Goal: Information Seeking & Learning: Learn about a topic

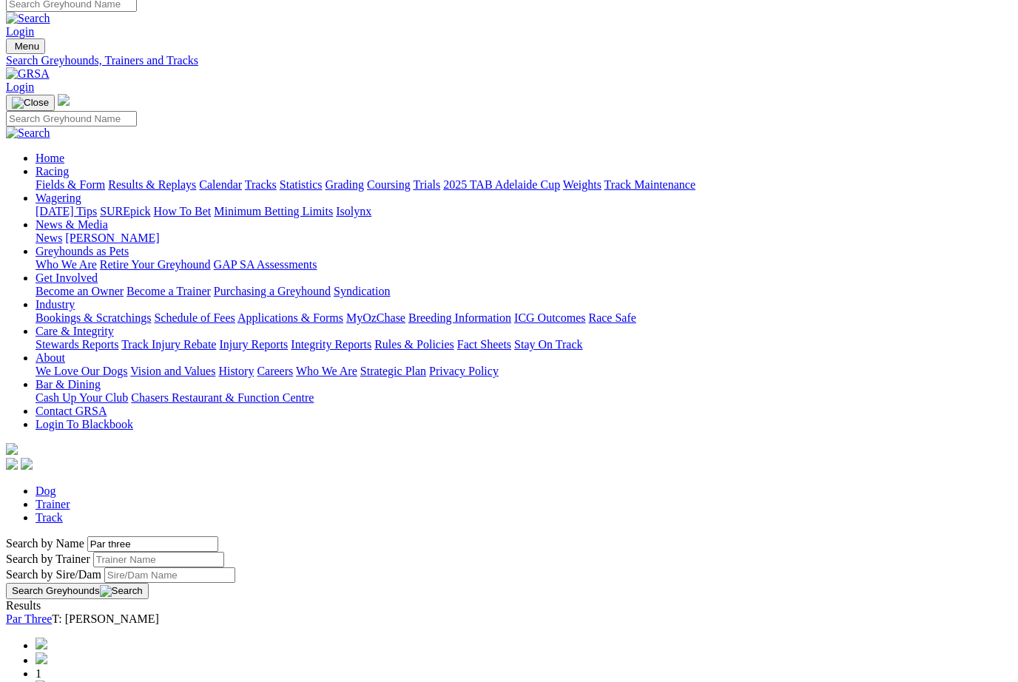
scroll to position [9, 3]
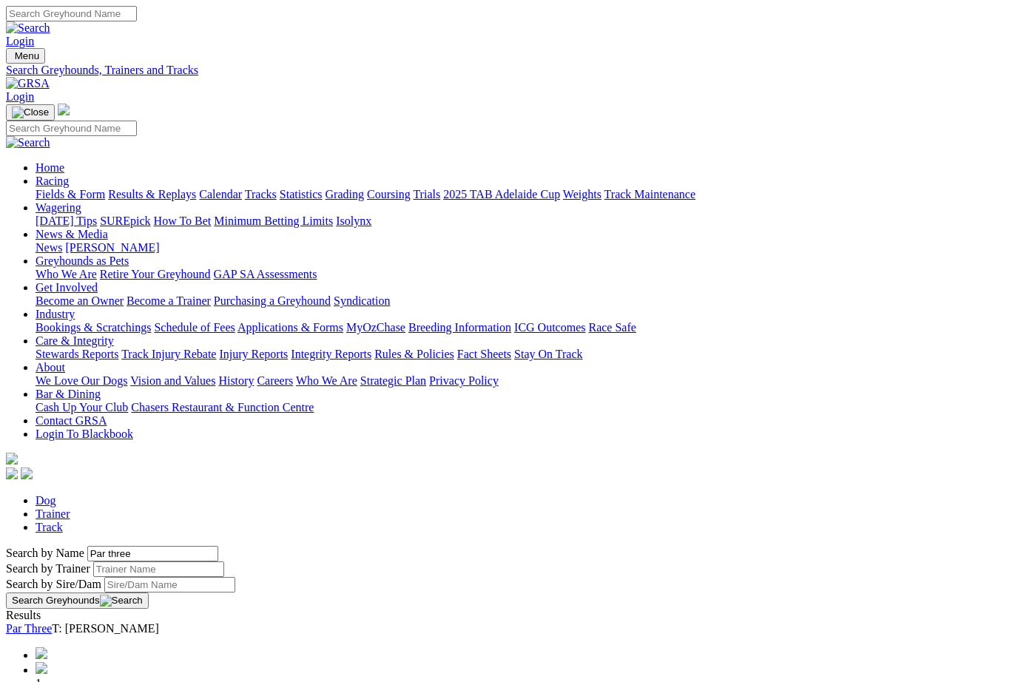
scroll to position [10, 3]
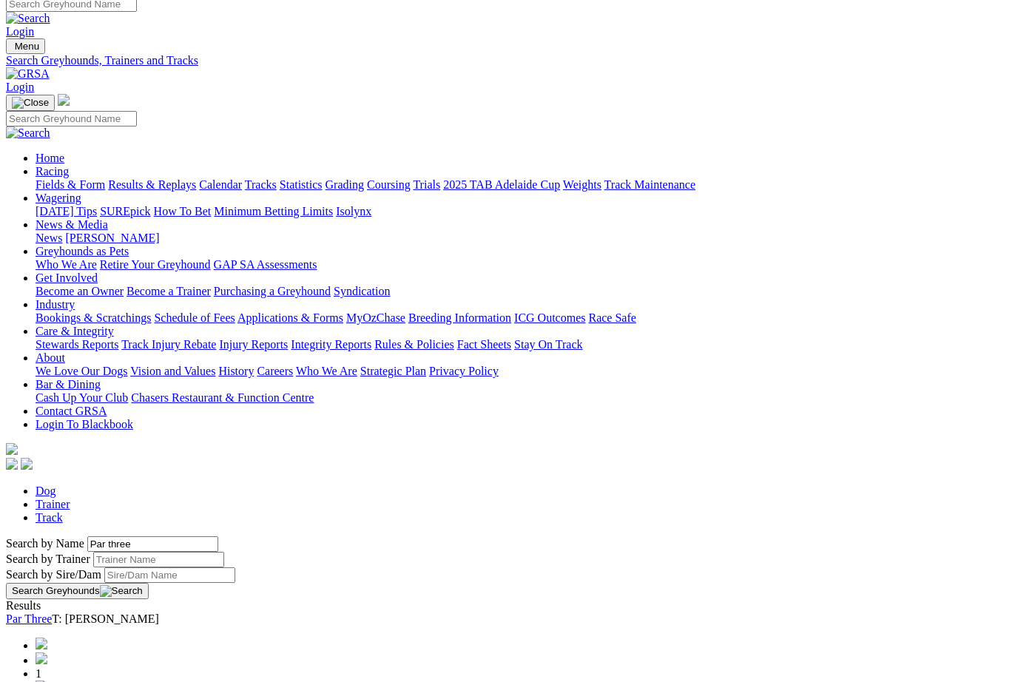
click at [69, 165] on link "Racing" at bounding box center [52, 171] width 33 height 13
click at [59, 178] on link "Fields & Form" at bounding box center [71, 184] width 70 height 13
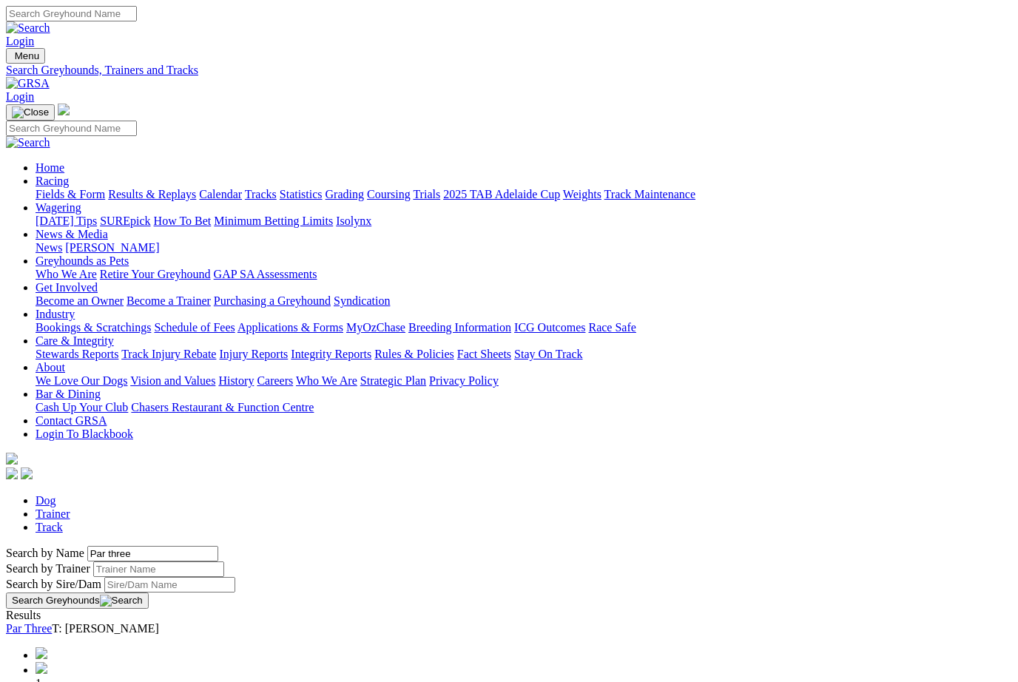
scroll to position [10, 3]
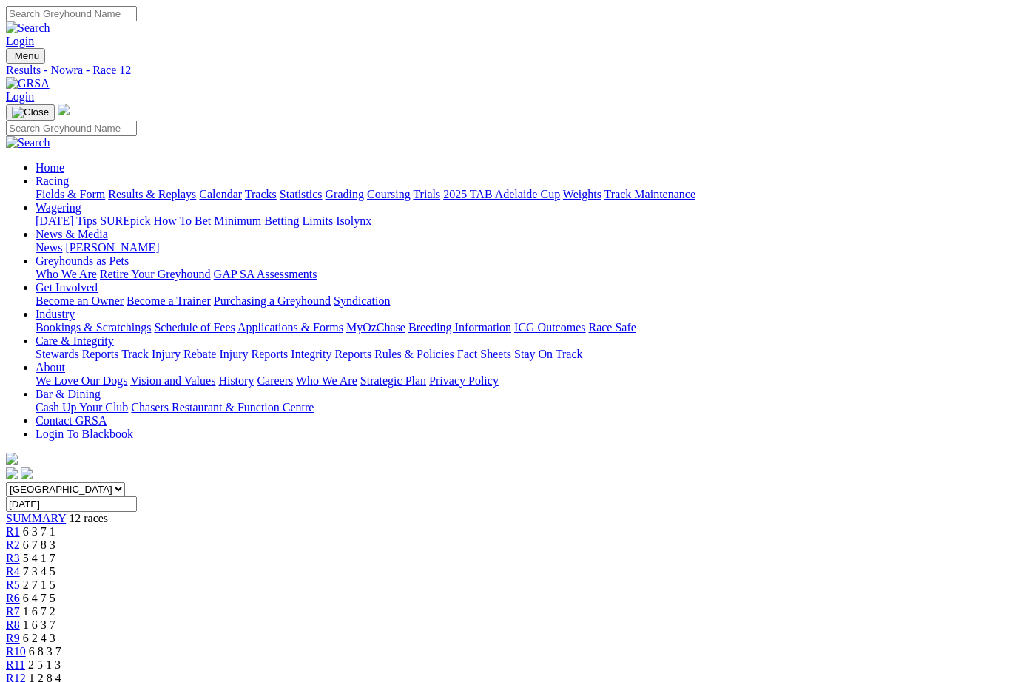
click at [54, 188] on link "Fields & Form" at bounding box center [71, 194] width 70 height 13
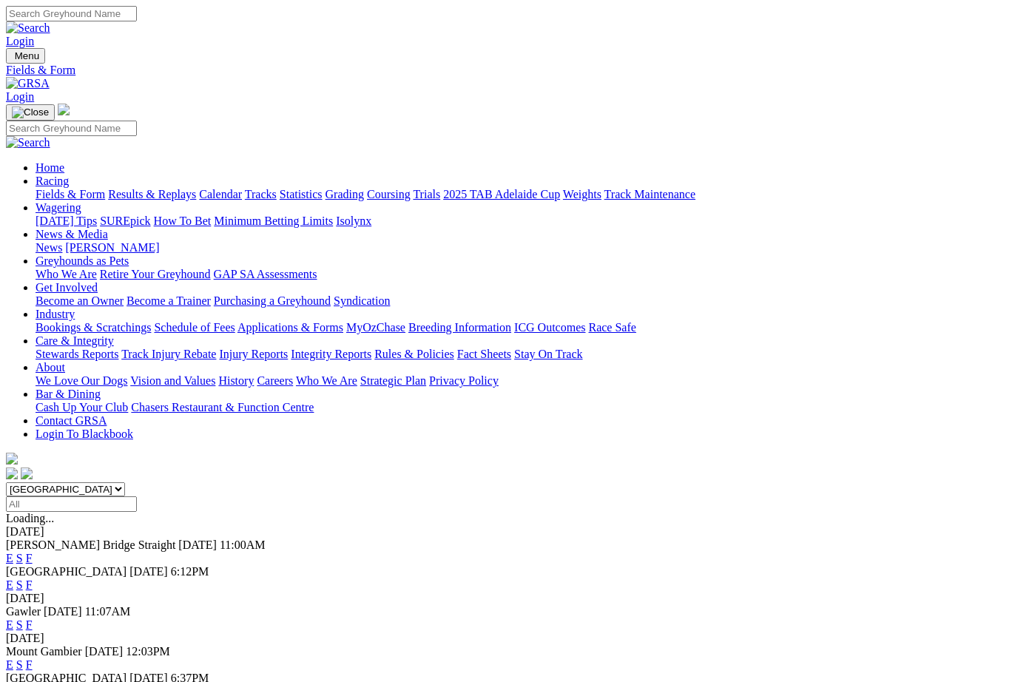
click at [75, 308] on link "Industry" at bounding box center [55, 314] width 39 height 13
click at [585, 321] on link "ICG Outcomes" at bounding box center [549, 327] width 71 height 13
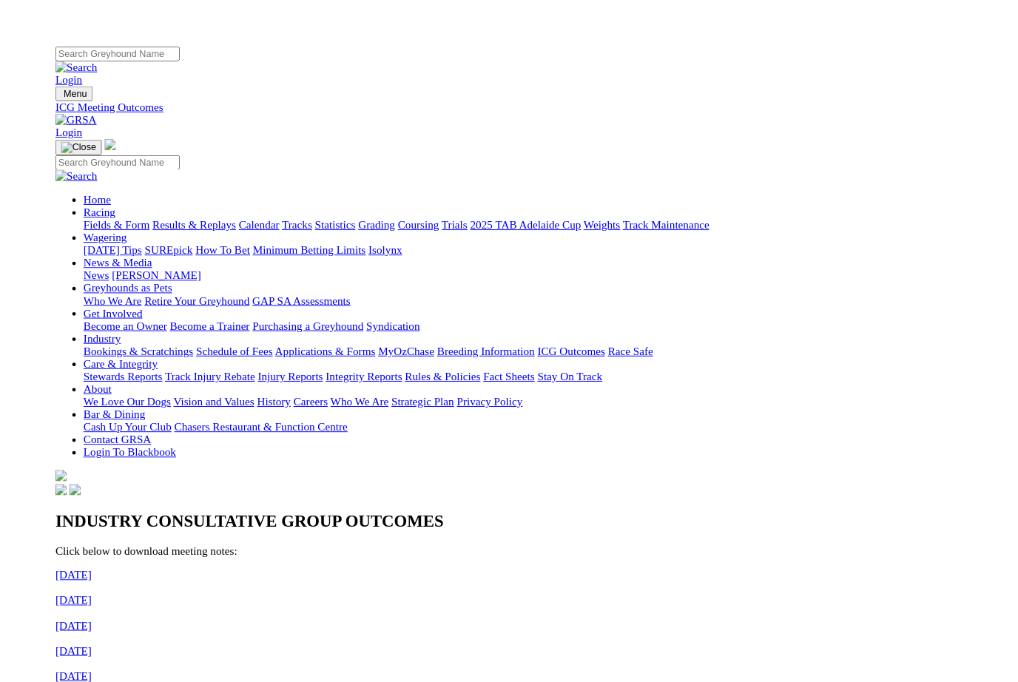
scroll to position [11, 1]
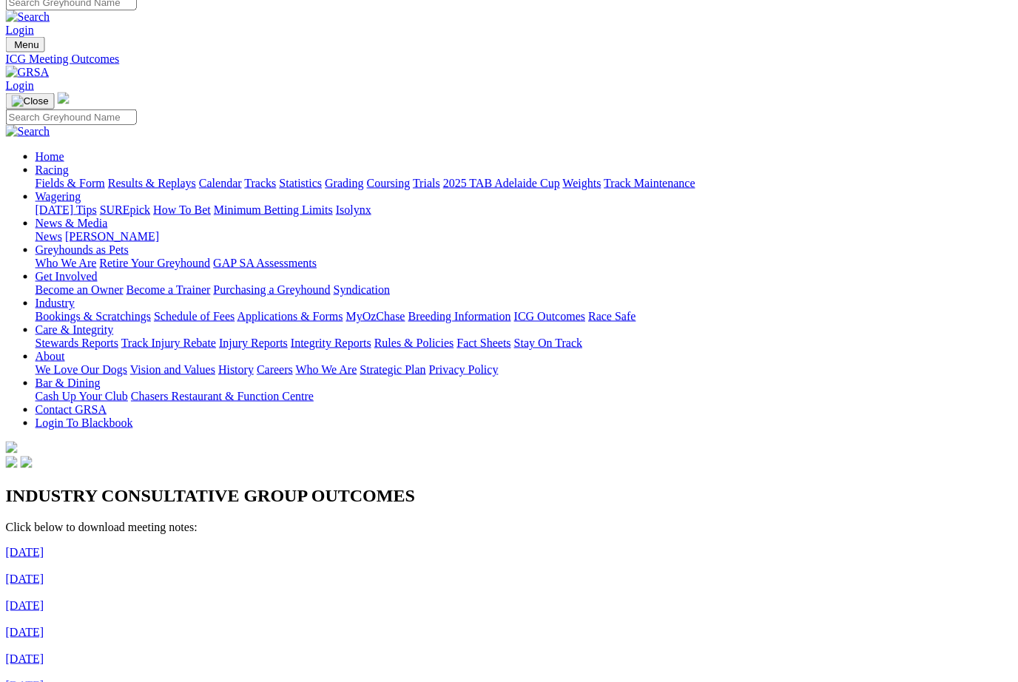
click at [114, 323] on link "Care & Integrity" at bounding box center [75, 329] width 78 height 13
click at [371, 336] on link "Integrity Reports" at bounding box center [331, 342] width 81 height 13
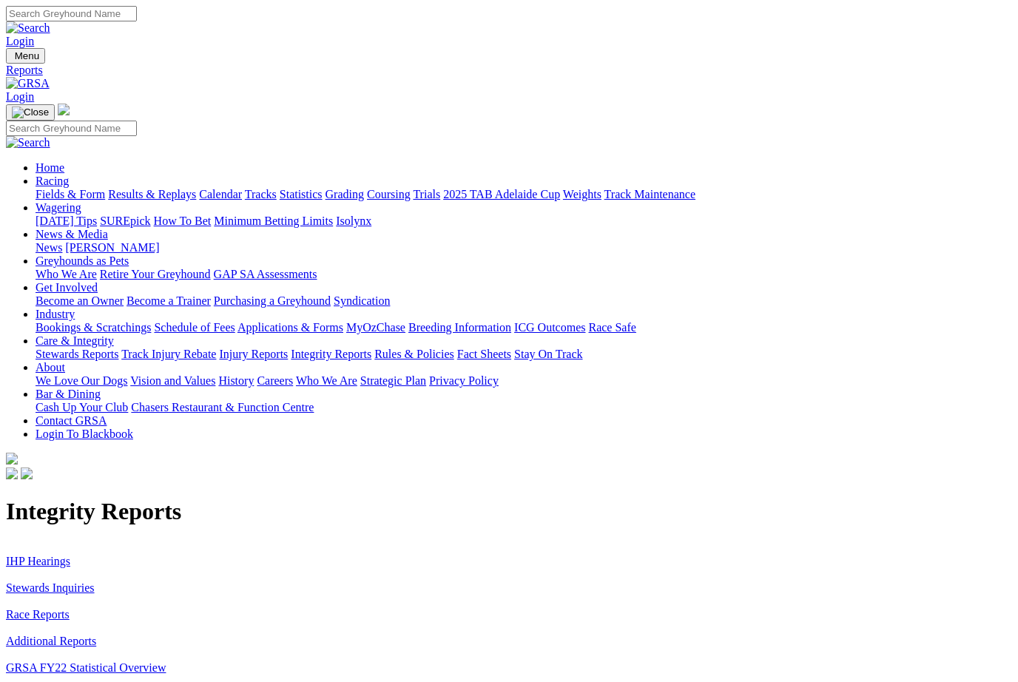
click at [57, 555] on link "IHP Hearings" at bounding box center [38, 561] width 64 height 13
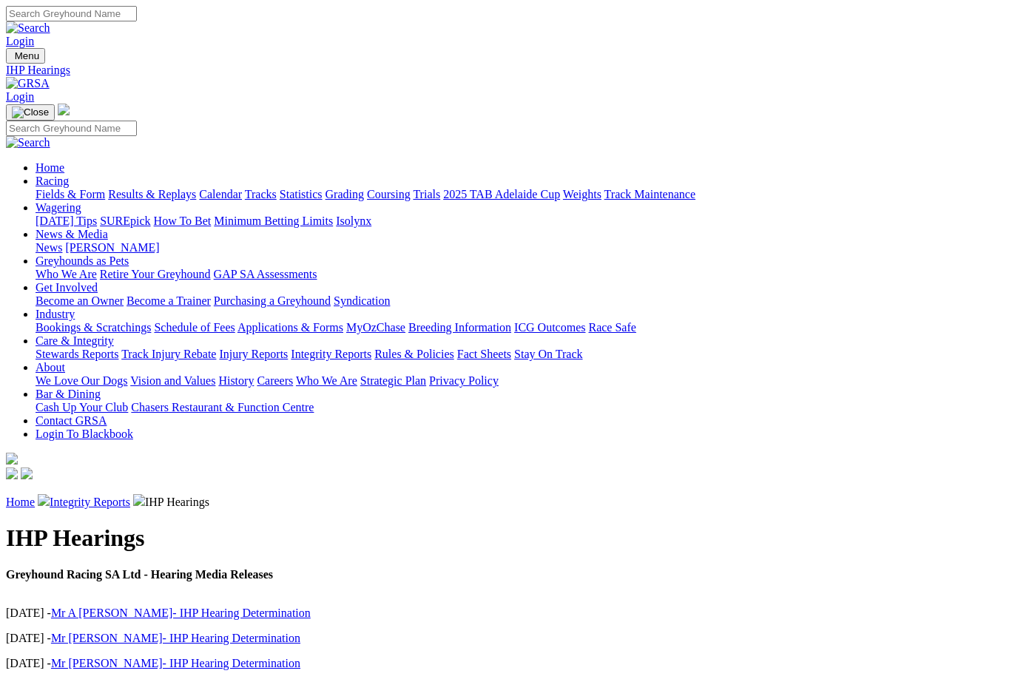
click at [118, 348] on link "Stewards Reports" at bounding box center [77, 354] width 83 height 13
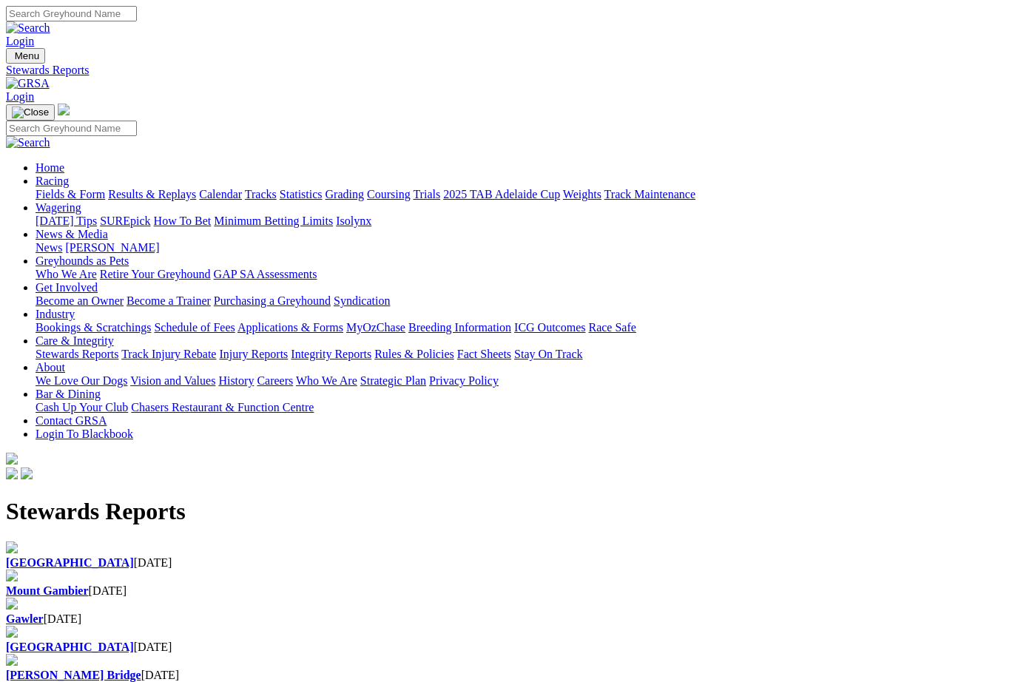
click at [371, 348] on link "Integrity Reports" at bounding box center [331, 354] width 81 height 13
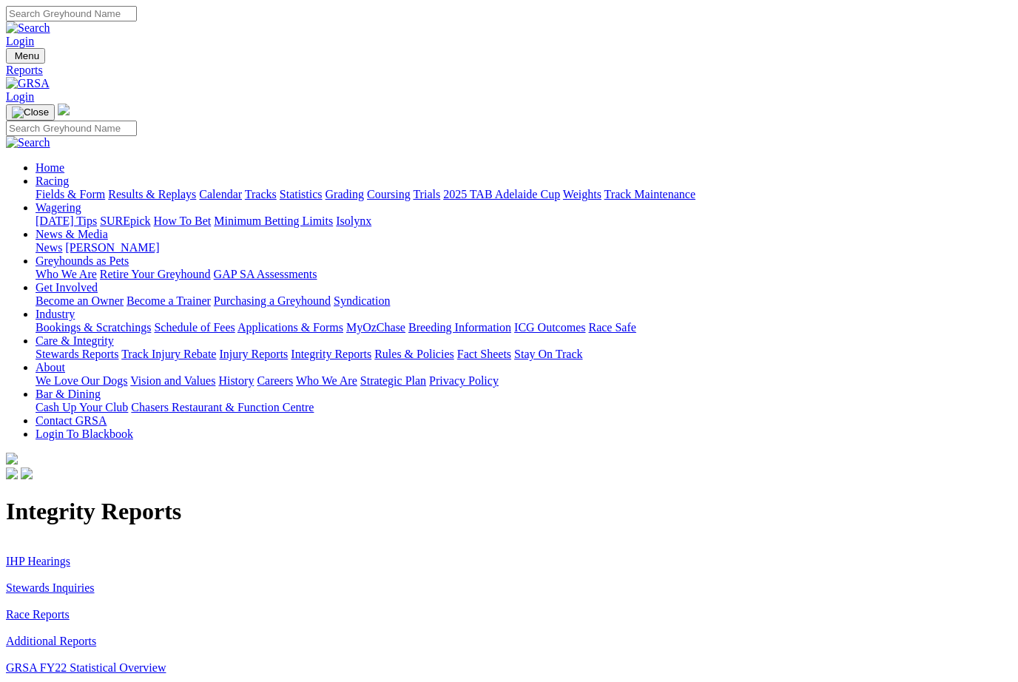
click at [93, 582] on link "Stewards Inquiries" at bounding box center [50, 588] width 89 height 13
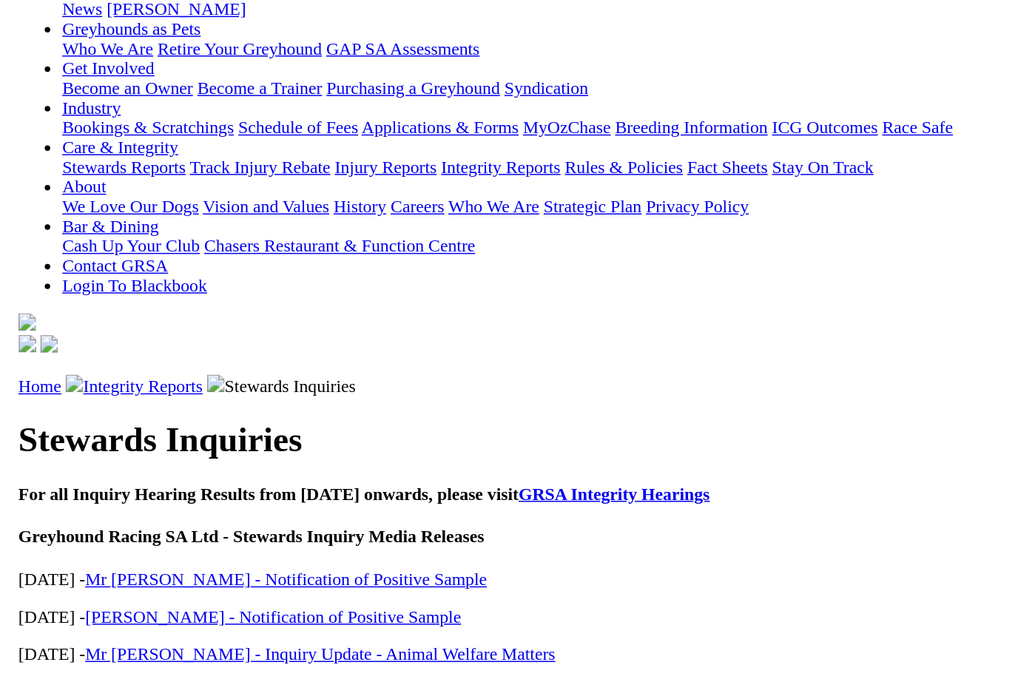
scroll to position [53, 0]
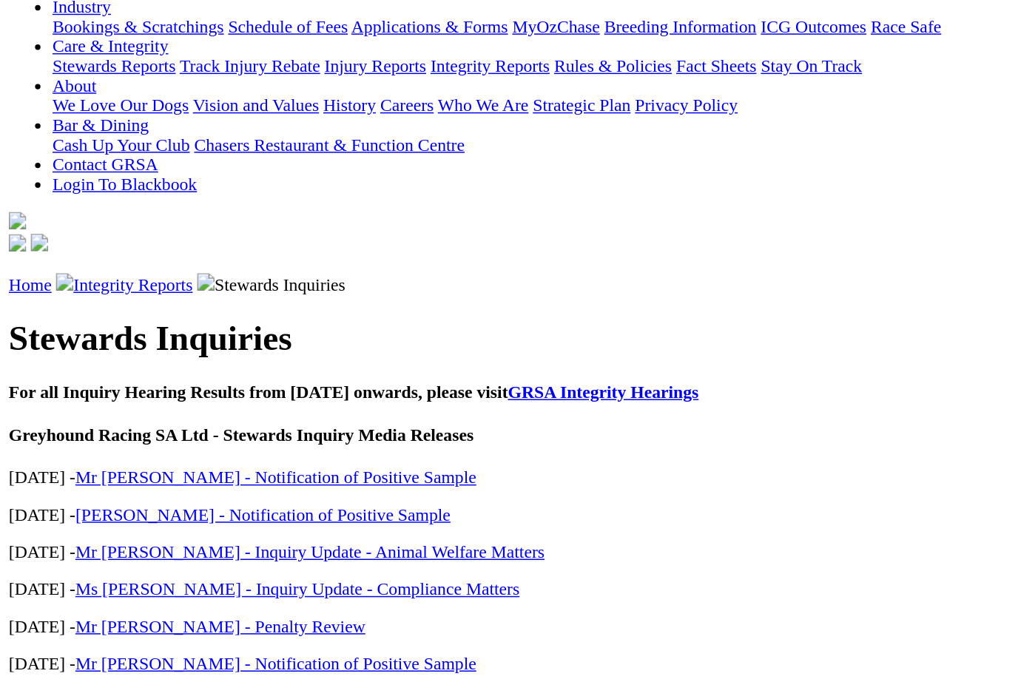
scroll to position [121, 0]
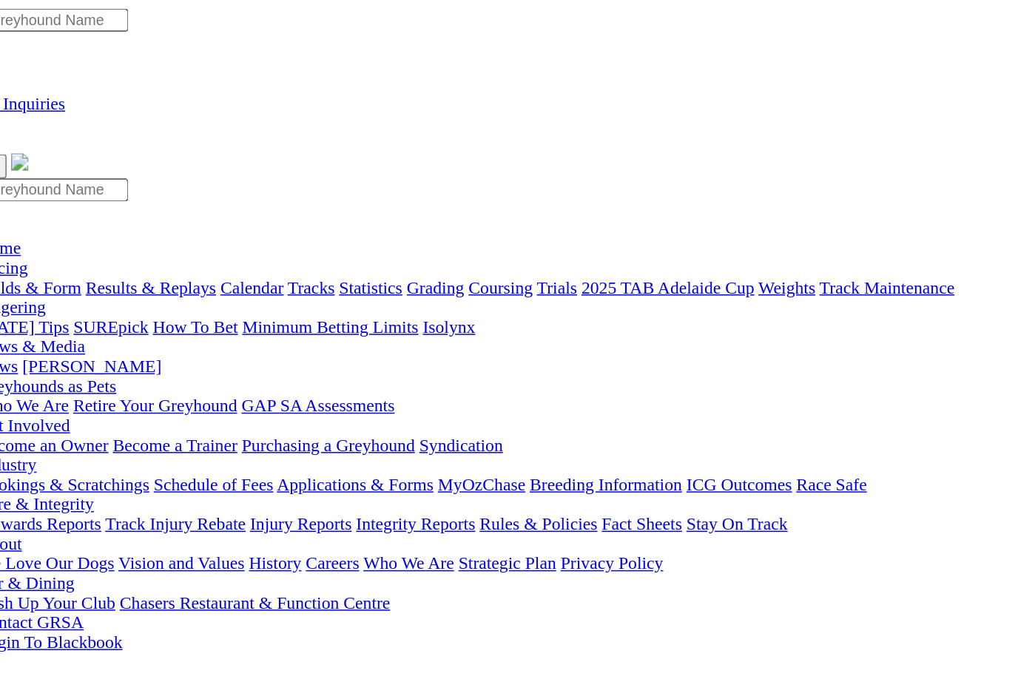
click at [288, 348] on link "Injury Reports" at bounding box center [253, 354] width 69 height 13
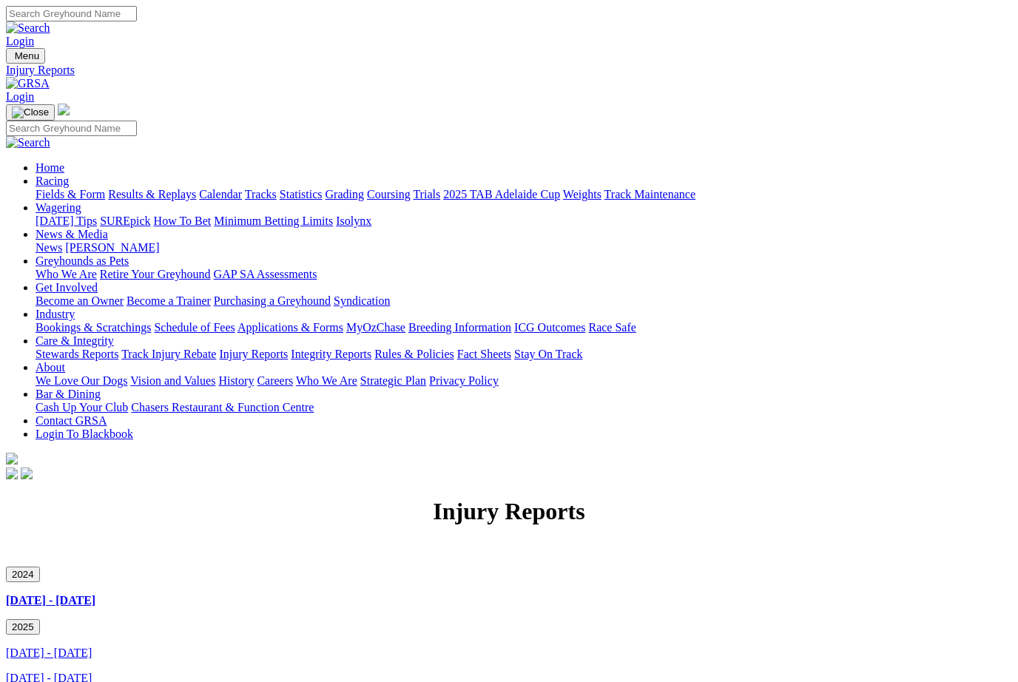
click at [92, 647] on link "[DATE] - [DATE]" at bounding box center [49, 653] width 86 height 13
click at [92, 672] on link "[DATE] - [DATE]" at bounding box center [49, 678] width 86 height 13
